Goal: Find specific page/section: Find specific page/section

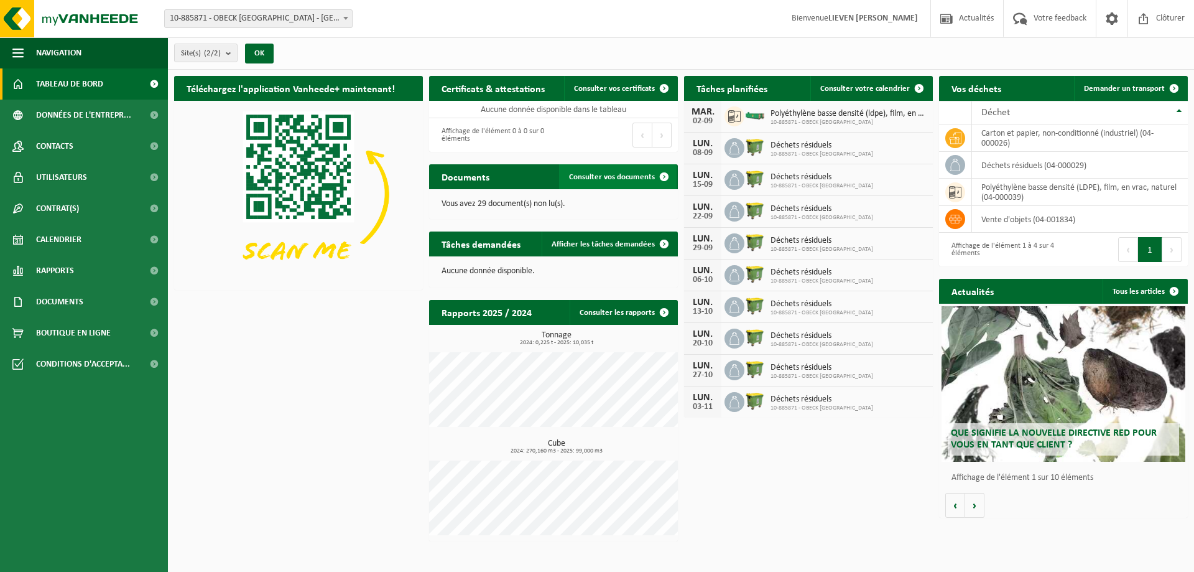
click at [642, 175] on span "Consulter vos documents" at bounding box center [612, 177] width 86 height 8
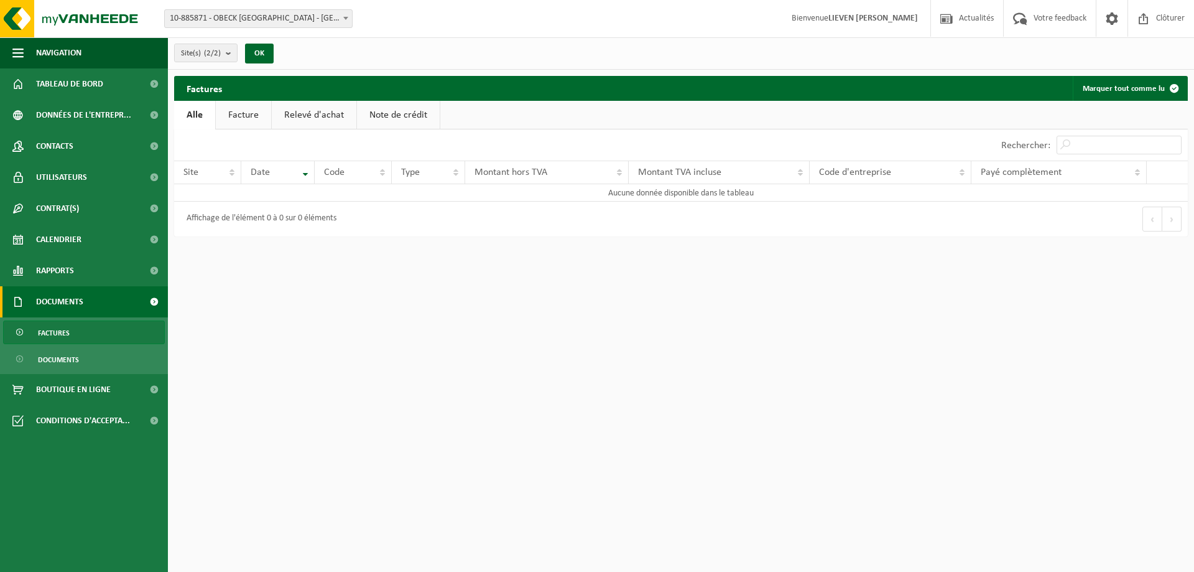
click at [262, 119] on link "Facture" at bounding box center [243, 115] width 55 height 29
click at [312, 123] on link "Relevé d'achat" at bounding box center [314, 115] width 85 height 29
click at [392, 126] on link "Note de crédit" at bounding box center [400, 115] width 83 height 29
click at [229, 53] on b "submit" at bounding box center [231, 52] width 11 height 17
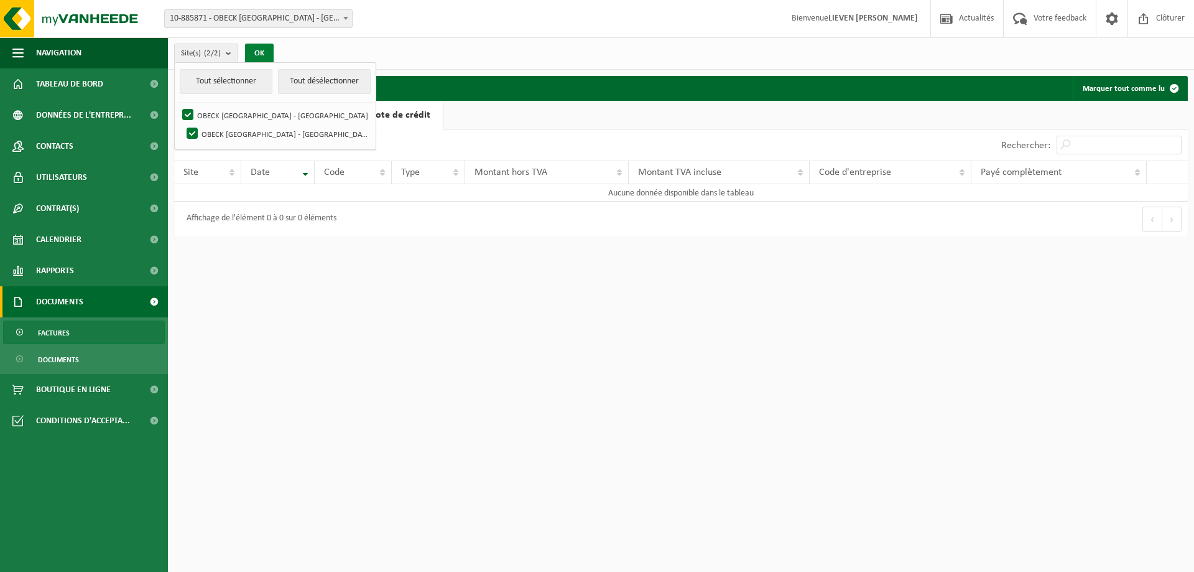
click at [262, 47] on button "OK" at bounding box center [259, 54] width 29 height 20
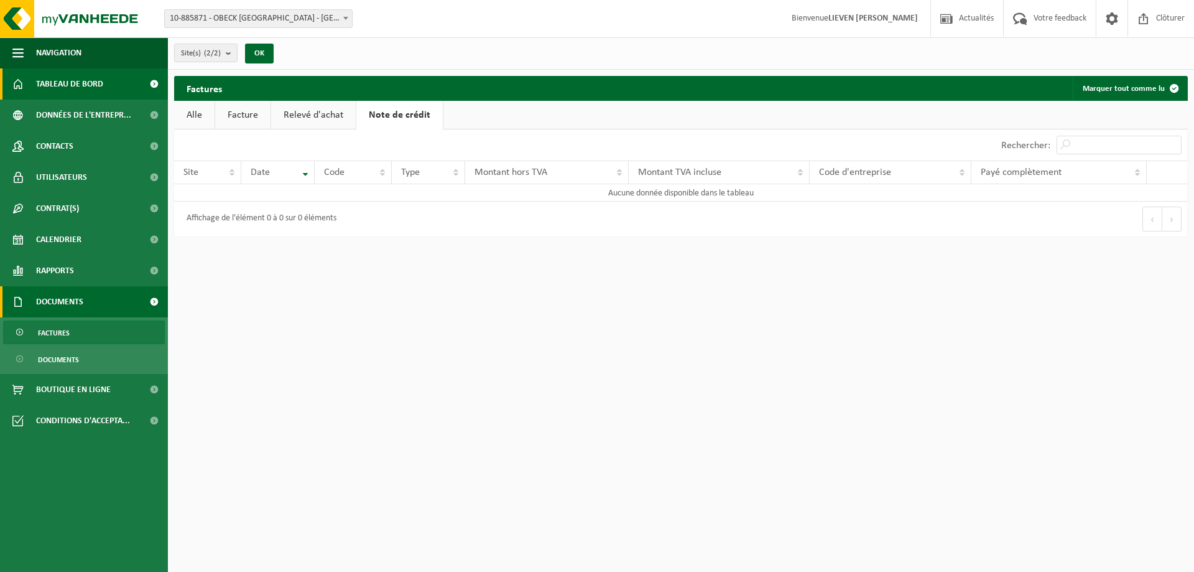
click at [65, 86] on span "Tableau de bord" at bounding box center [69, 83] width 67 height 31
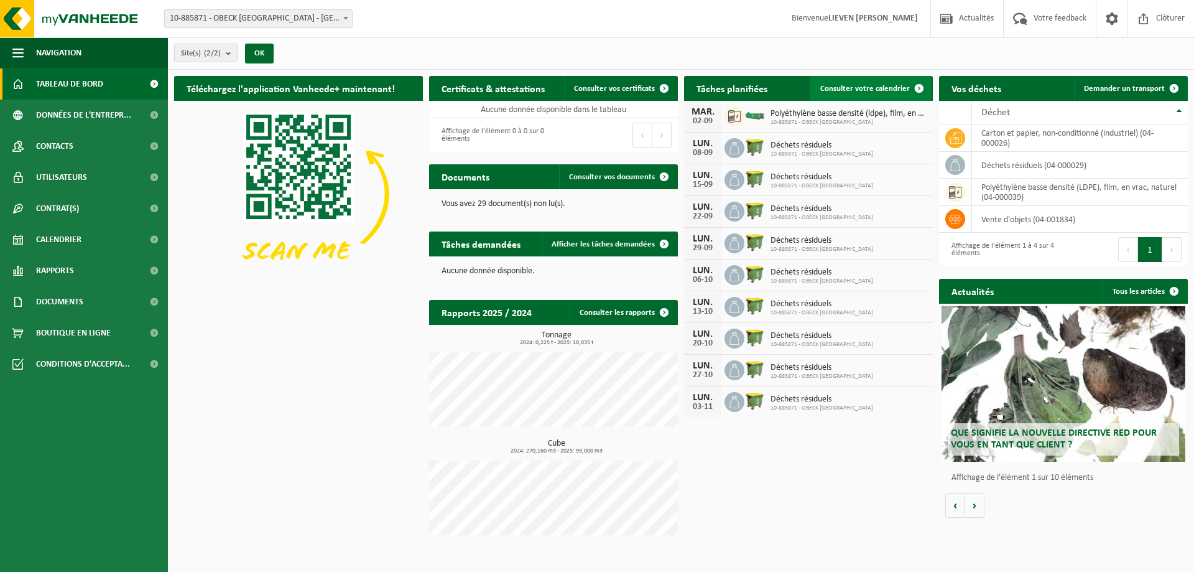
click at [895, 85] on span "Consulter votre calendrier" at bounding box center [865, 89] width 90 height 8
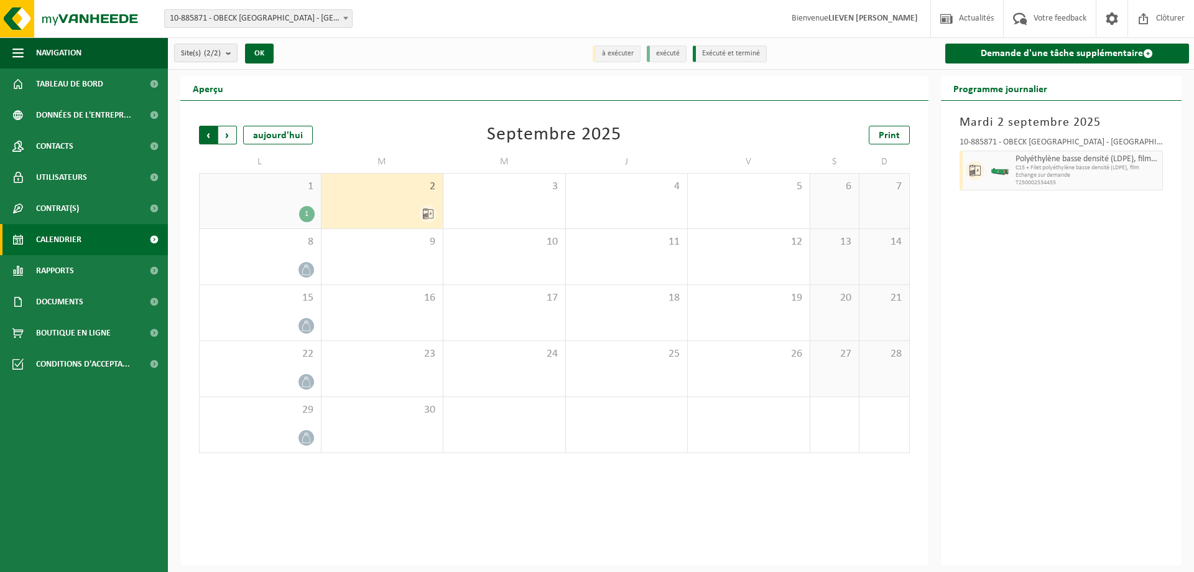
click at [231, 137] on span "Suivant" at bounding box center [227, 135] width 19 height 19
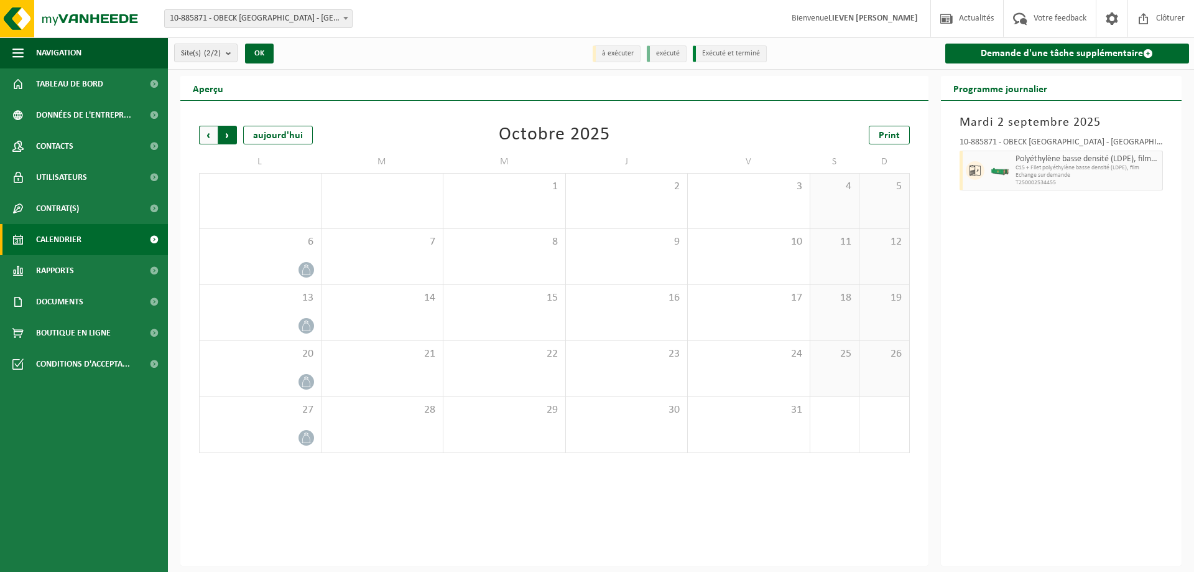
click at [203, 137] on span "Précédent" at bounding box center [208, 135] width 19 height 19
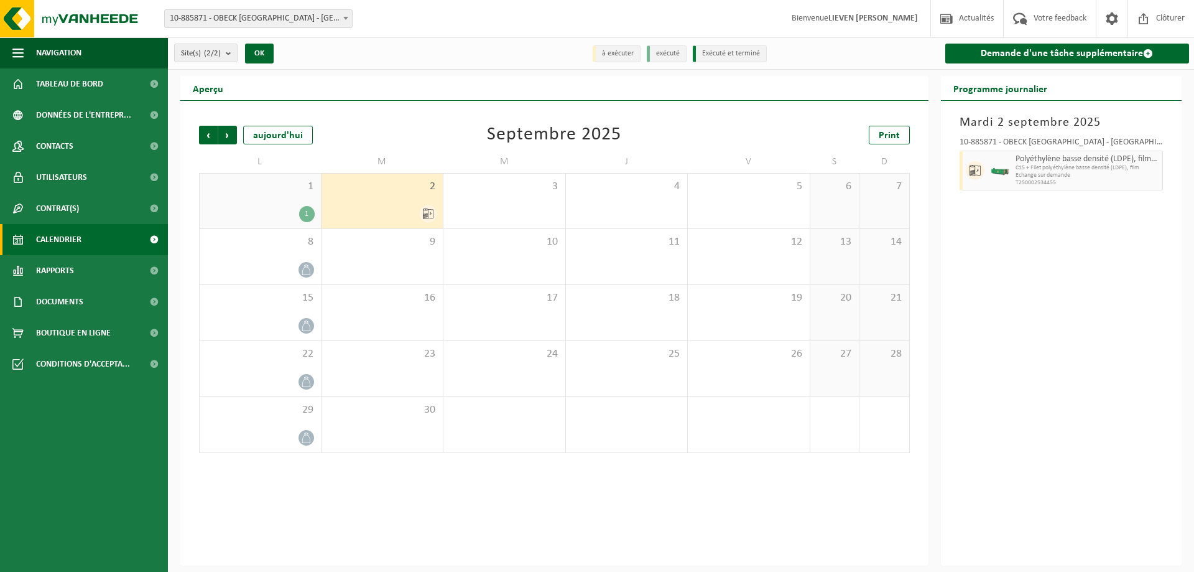
click at [203, 137] on span "Précédent" at bounding box center [208, 135] width 19 height 19
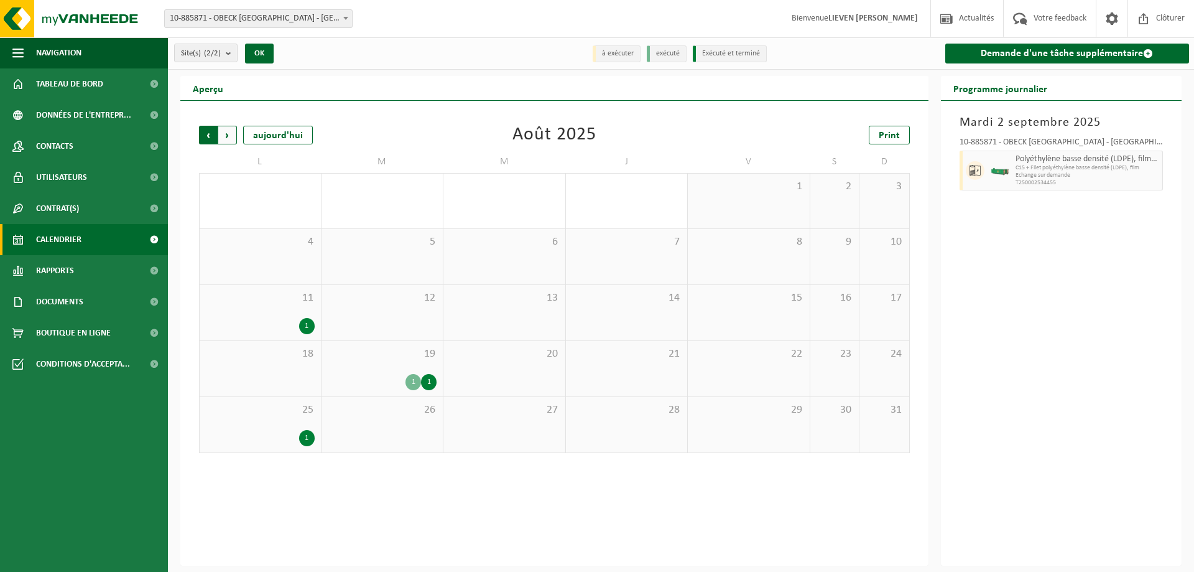
click at [234, 134] on span "Suivant" at bounding box center [227, 135] width 19 height 19
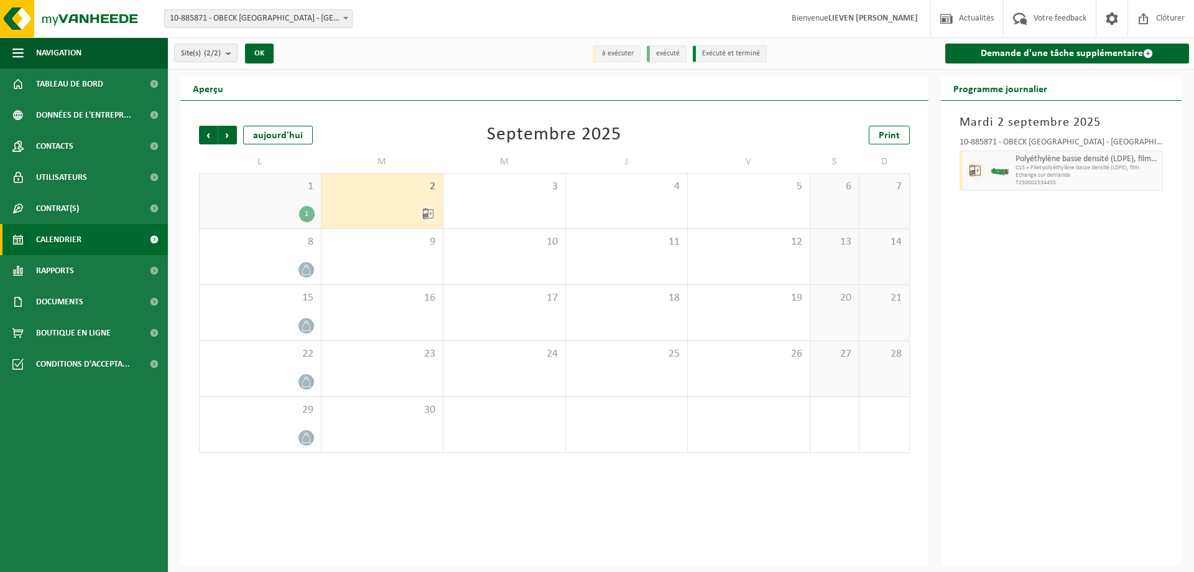
click at [393, 204] on div "2" at bounding box center [383, 201] width 122 height 55
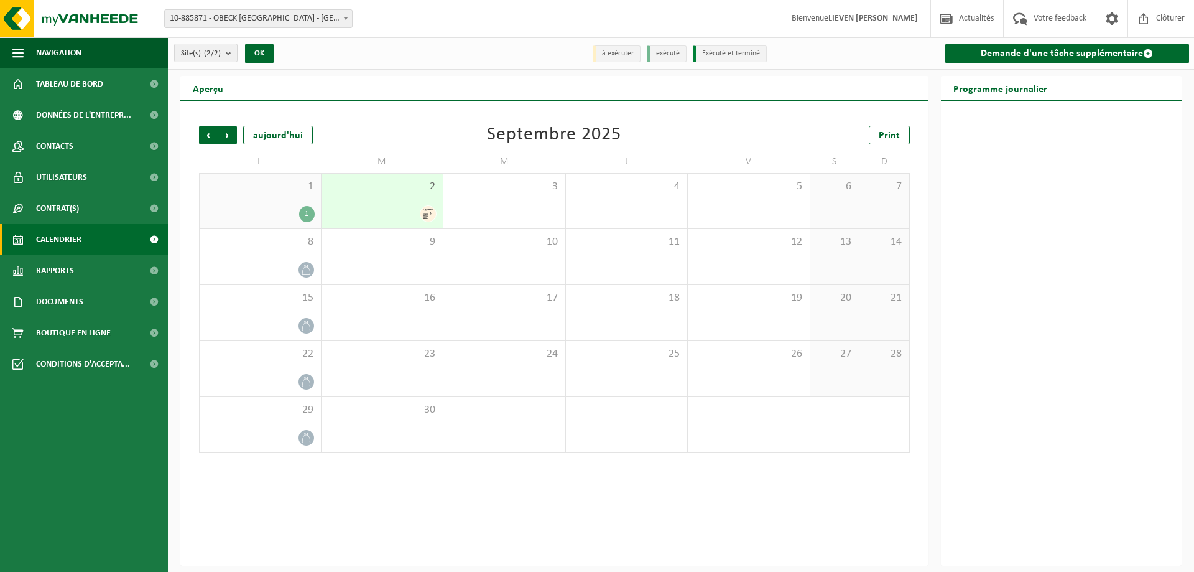
click at [393, 204] on div "2" at bounding box center [383, 201] width 122 height 55
